Goal: Transaction & Acquisition: Purchase product/service

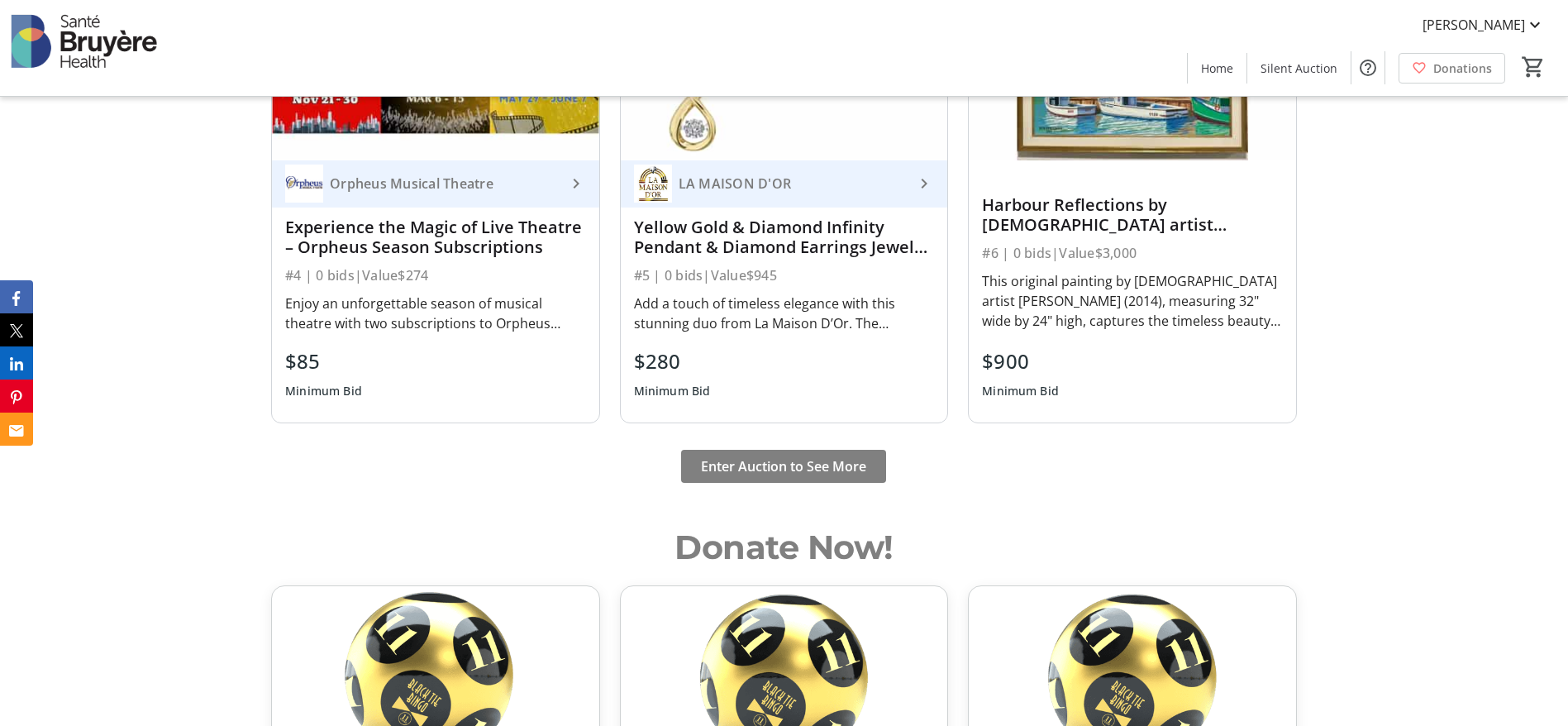
scroll to position [1525, 0]
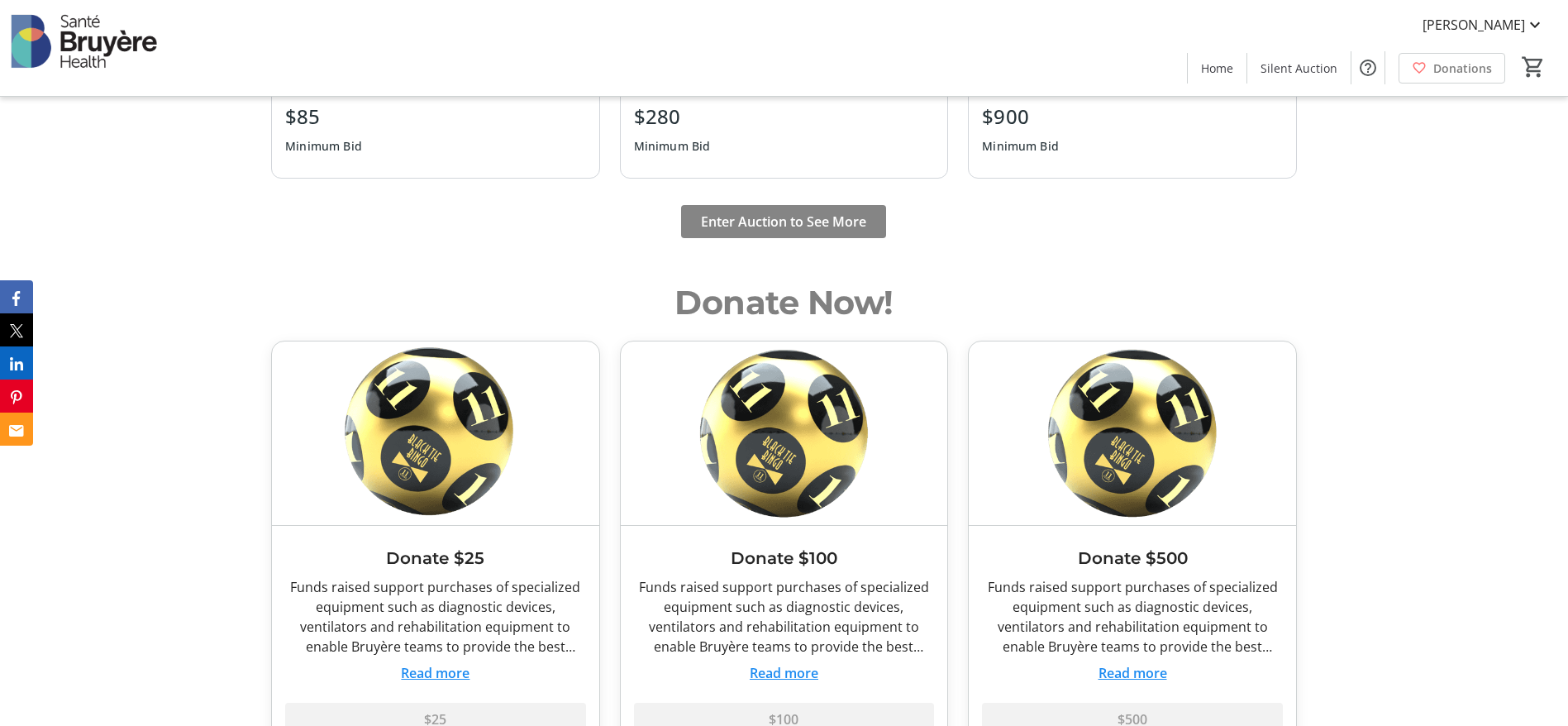
click at [727, 220] on span "Enter Auction to See More" at bounding box center [784, 221] width 166 height 19
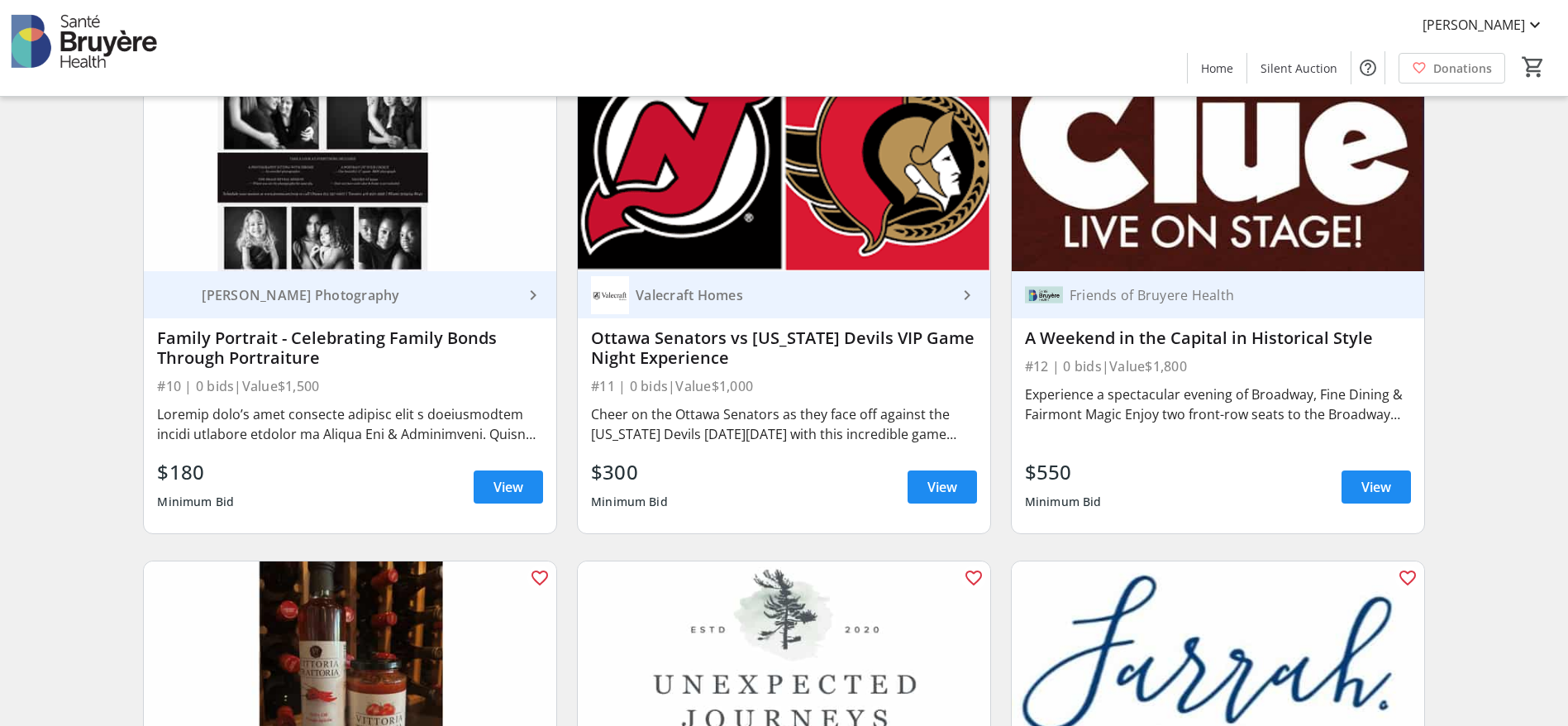
scroll to position [1611, 0]
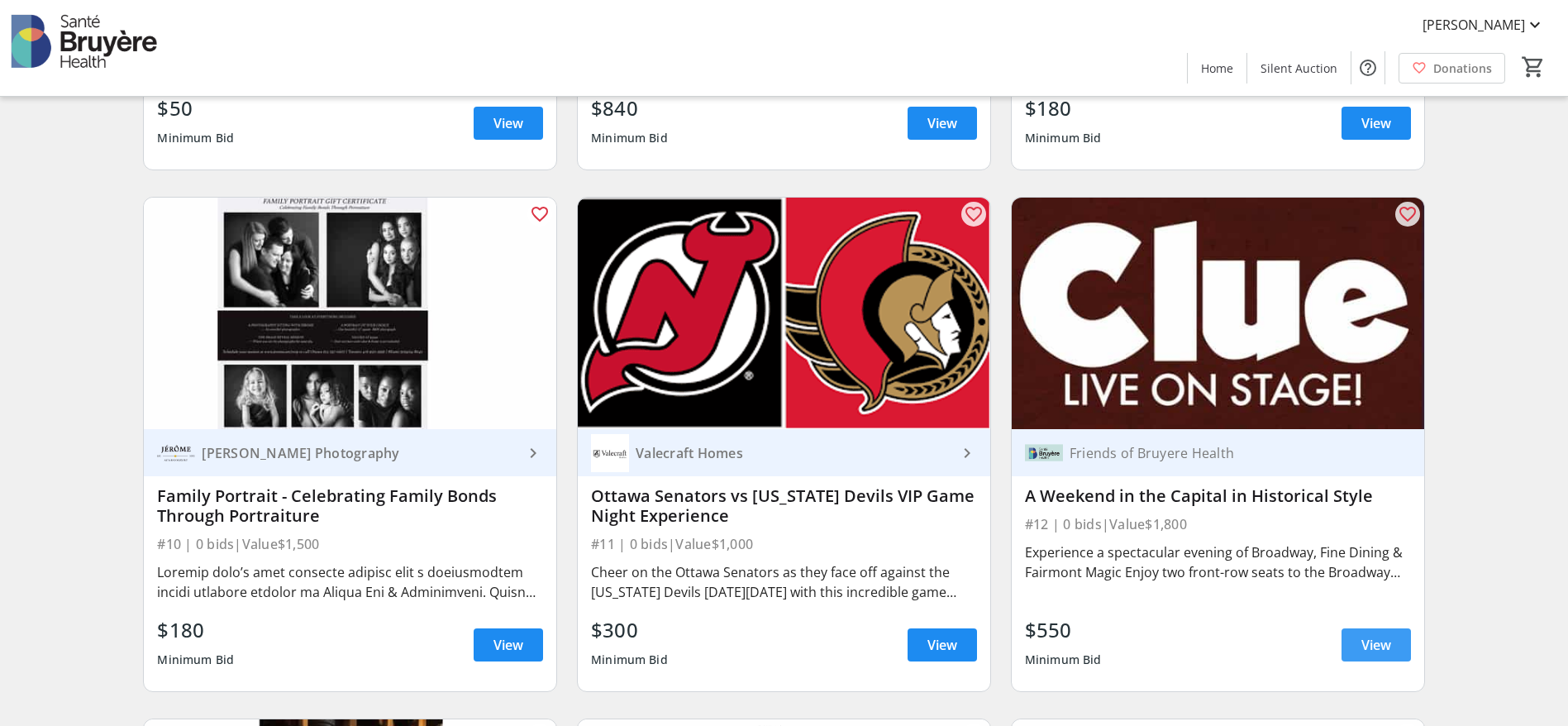
click at [1387, 644] on span at bounding box center [1377, 645] width 70 height 40
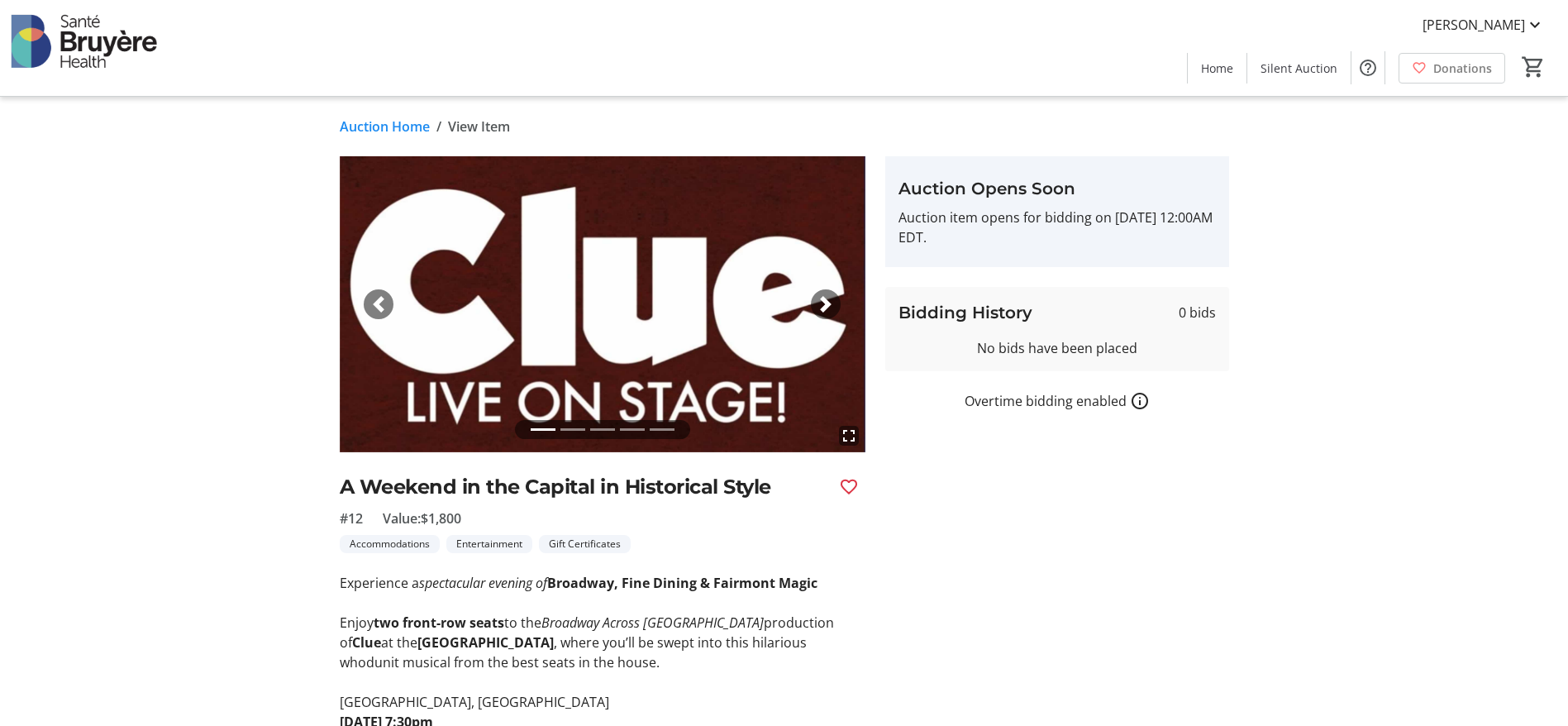
click at [821, 300] on span "button" at bounding box center [825, 303] width 16 height 16
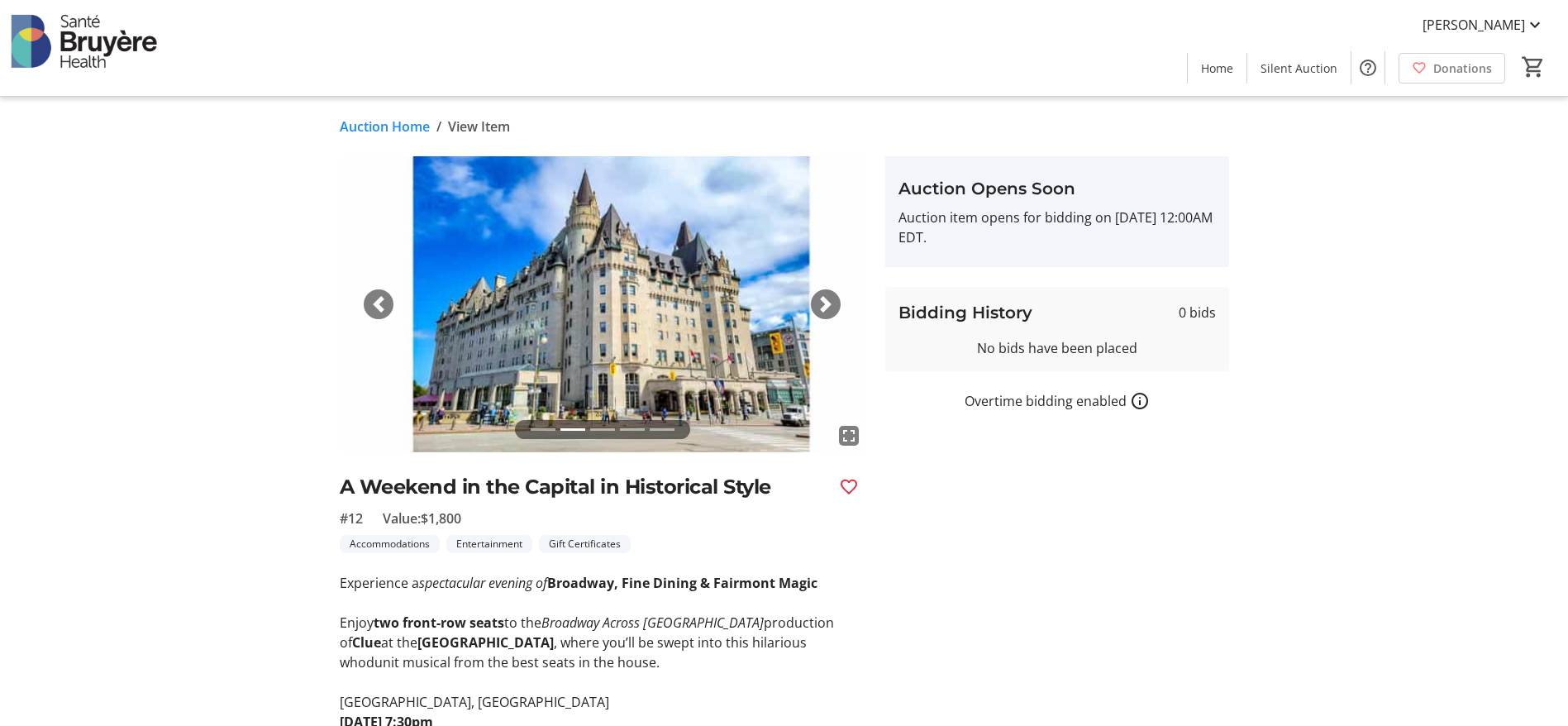
click at [821, 300] on span "button" at bounding box center [825, 303] width 16 height 16
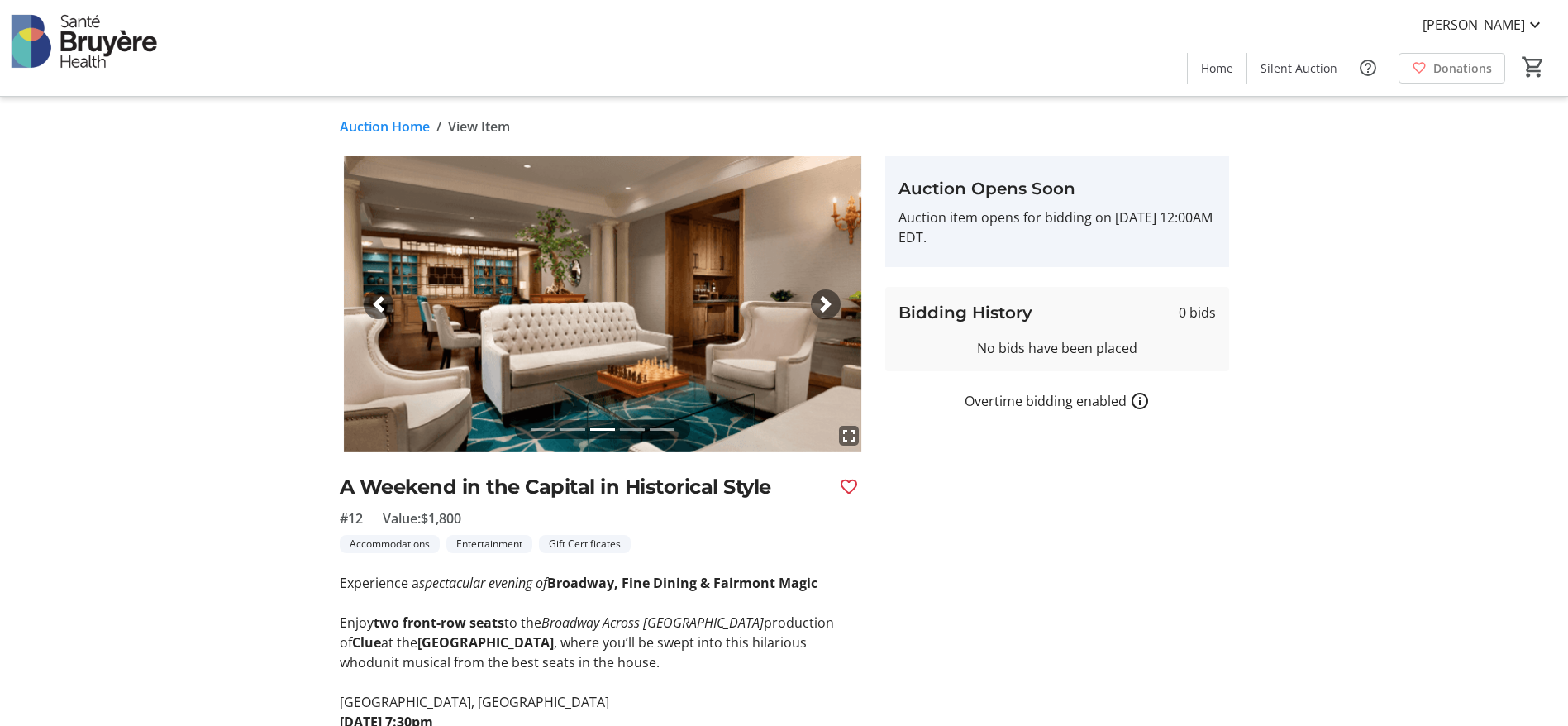
click at [821, 300] on span "button" at bounding box center [825, 303] width 16 height 16
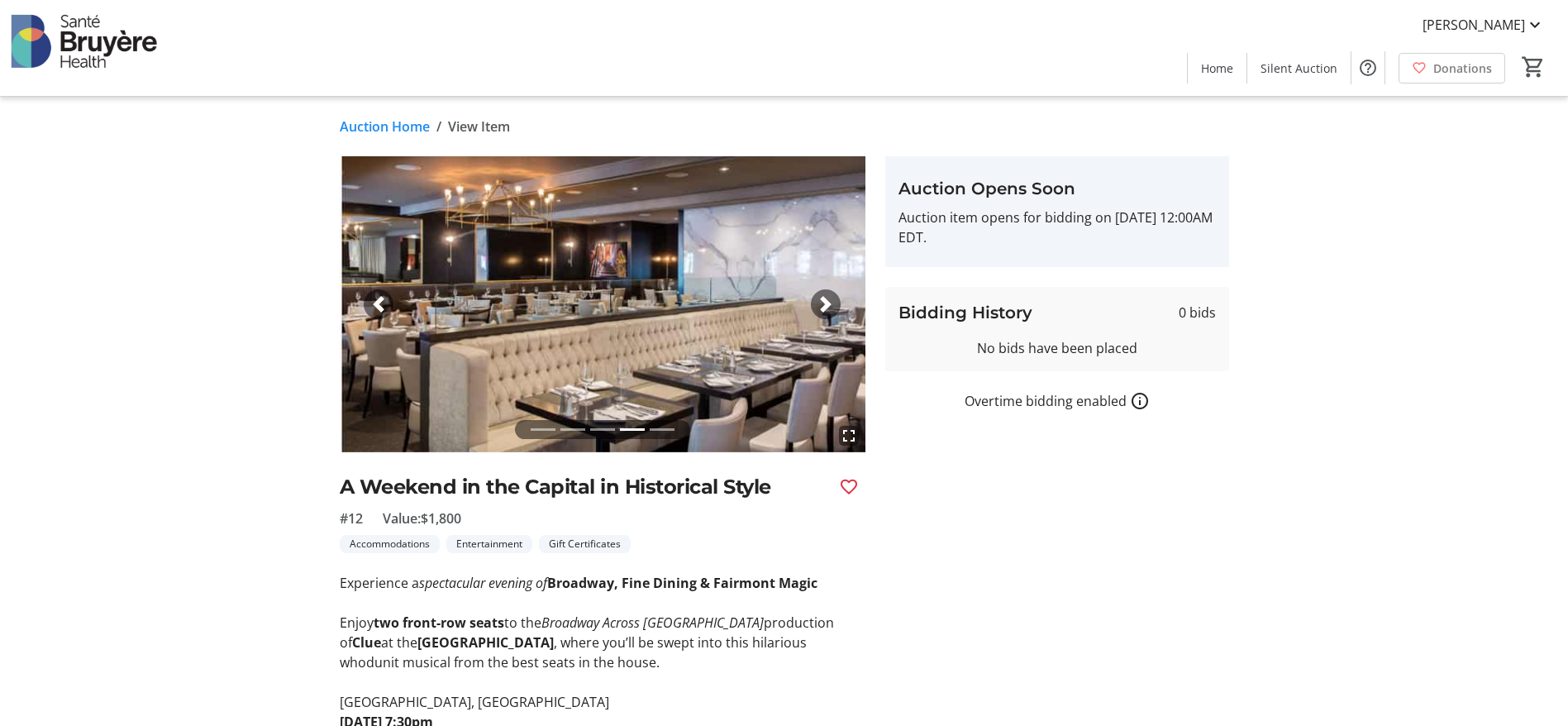
click at [821, 300] on span "button" at bounding box center [825, 303] width 16 height 16
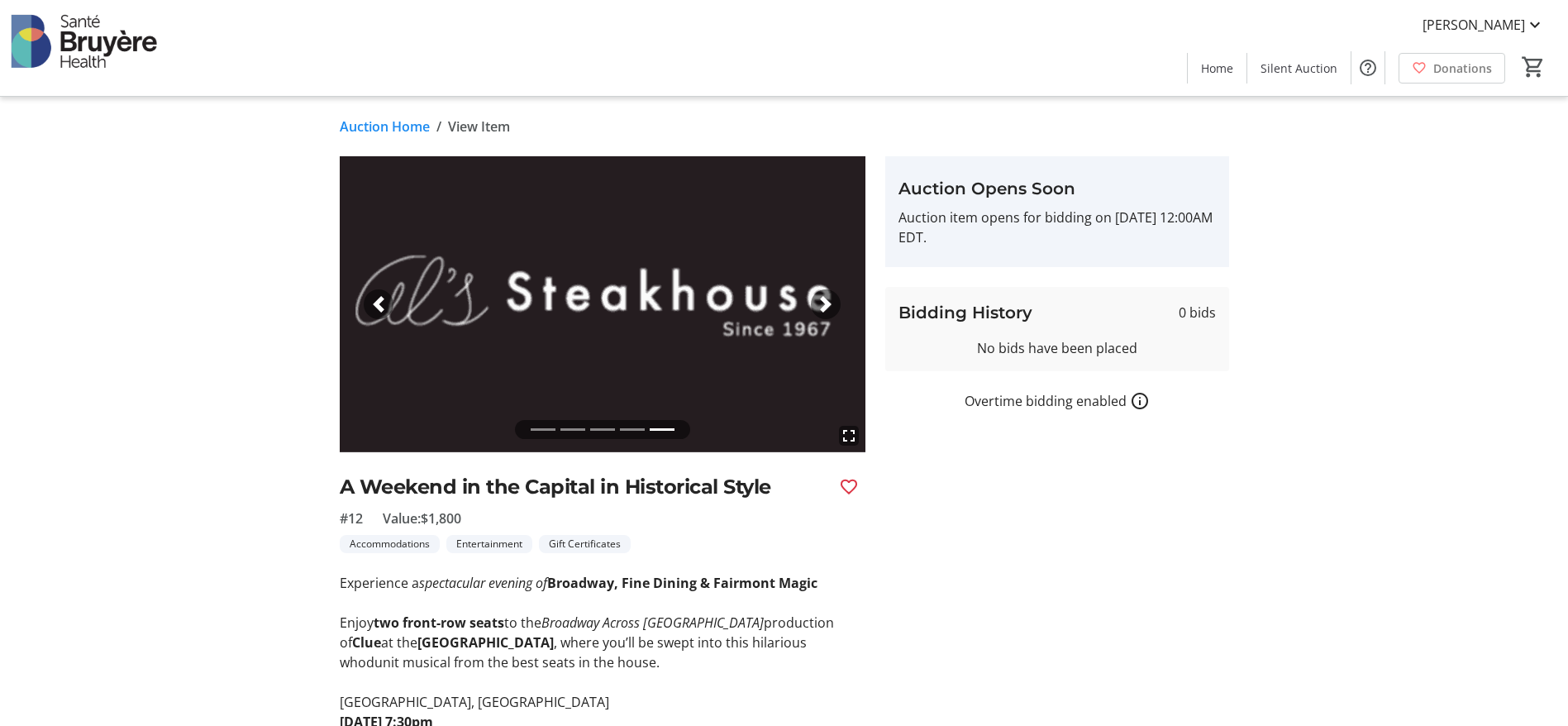
click at [821, 300] on span "button" at bounding box center [825, 303] width 16 height 16
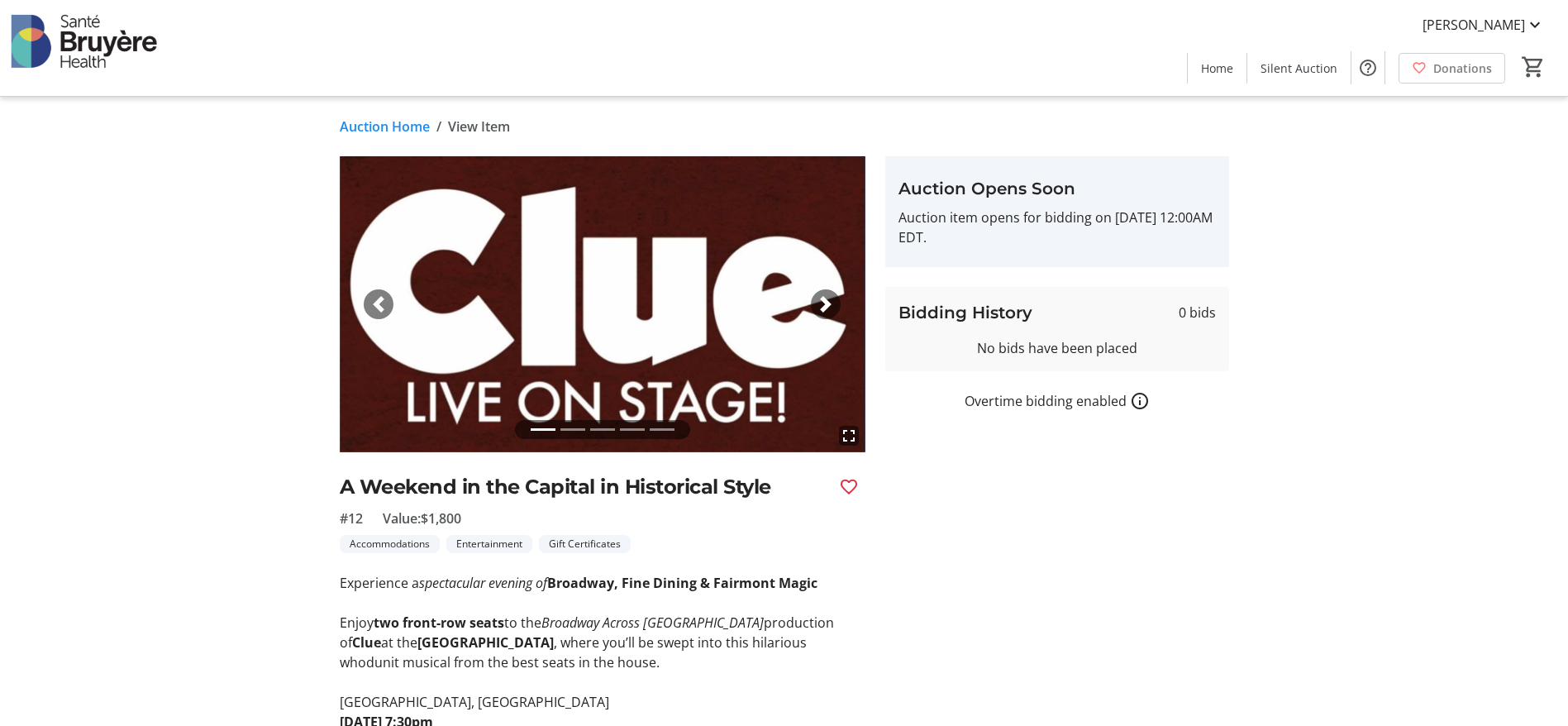
click at [821, 300] on span "button" at bounding box center [825, 303] width 16 height 16
